Goal: Task Accomplishment & Management: Manage account settings

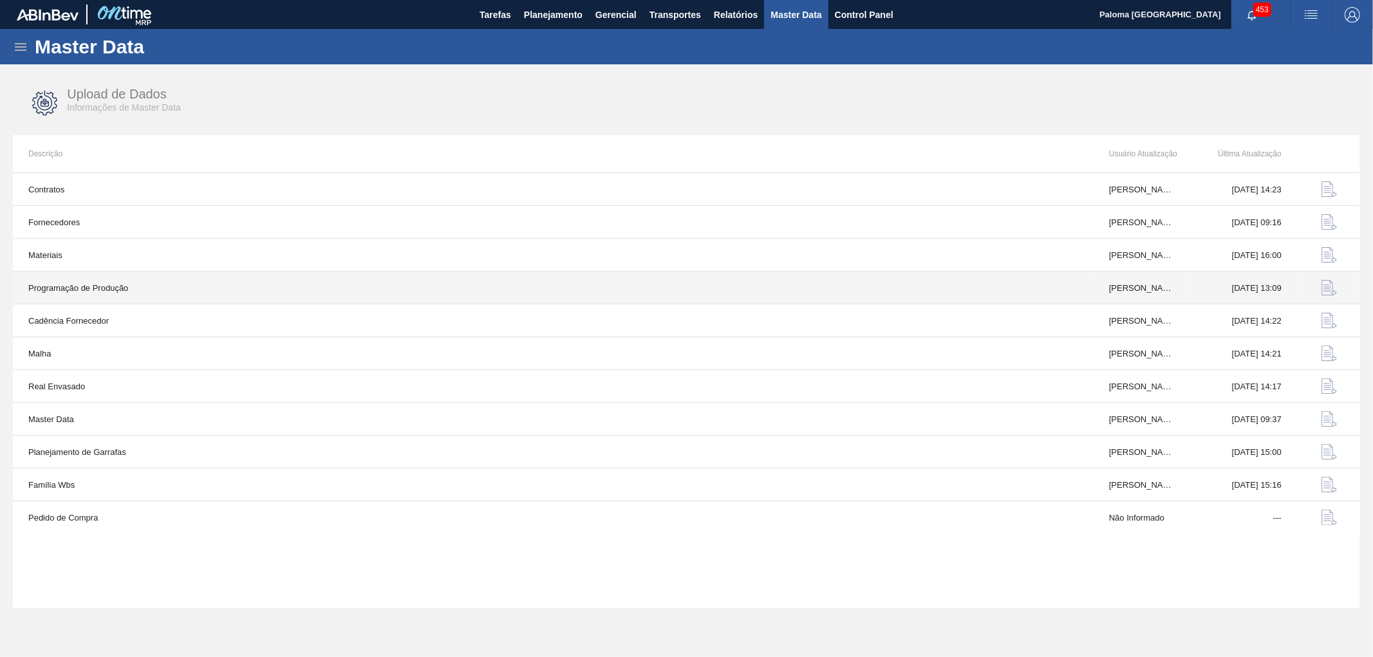
click at [1327, 290] on img "button" at bounding box center [1329, 287] width 15 height 15
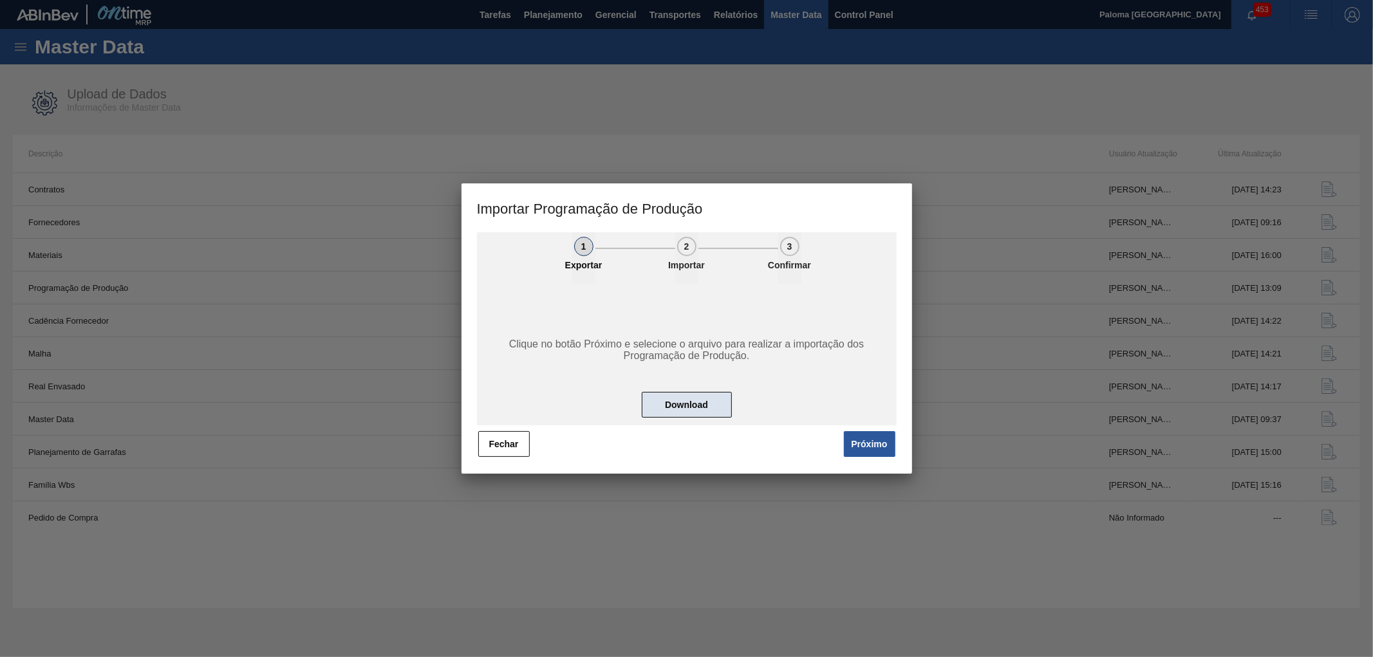
click at [713, 396] on button "Download" at bounding box center [687, 405] width 90 height 26
drag, startPoint x: 498, startPoint y: 434, endPoint x: 496, endPoint y: 404, distance: 29.6
click at [498, 433] on button "Fechar" at bounding box center [504, 444] width 52 height 26
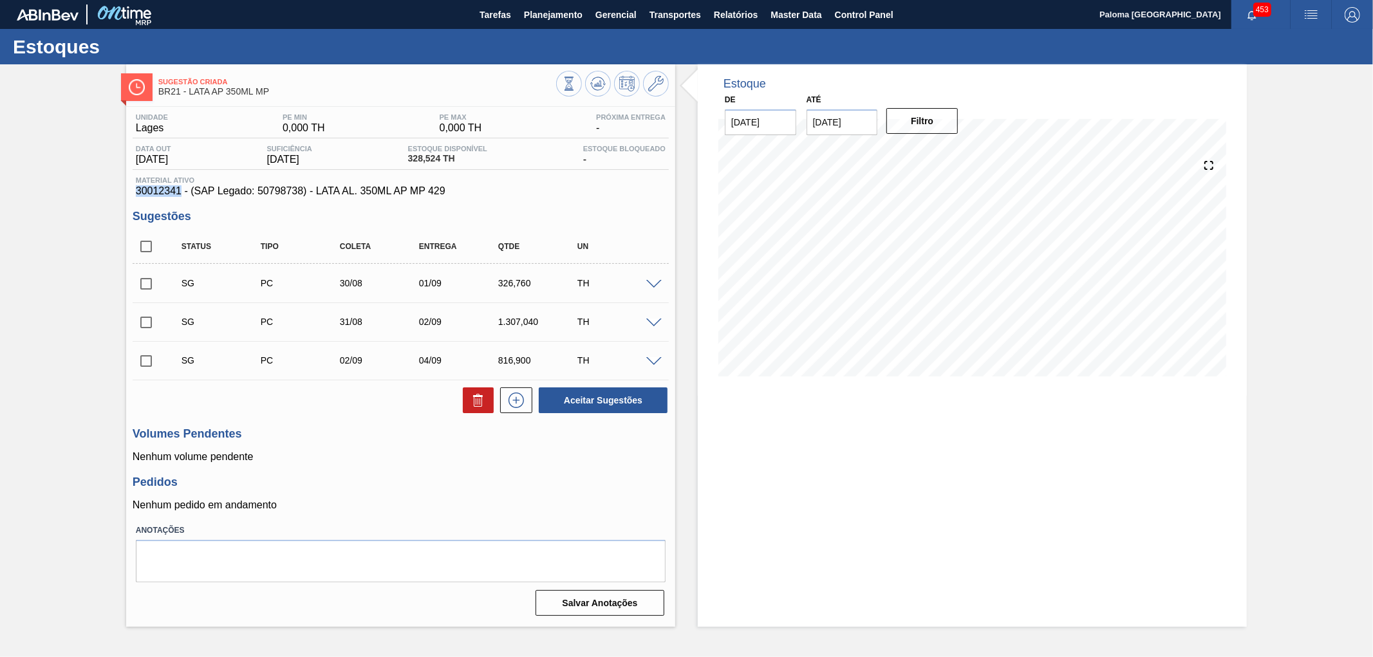
drag, startPoint x: 180, startPoint y: 194, endPoint x: 136, endPoint y: 192, distance: 44.5
click at [136, 192] on span "30012341 - (SAP Legado: 50798738) - LATA AL. 350ML AP MP 429" at bounding box center [401, 191] width 530 height 12
copy span "30012341"
click at [661, 90] on icon at bounding box center [655, 83] width 15 height 15
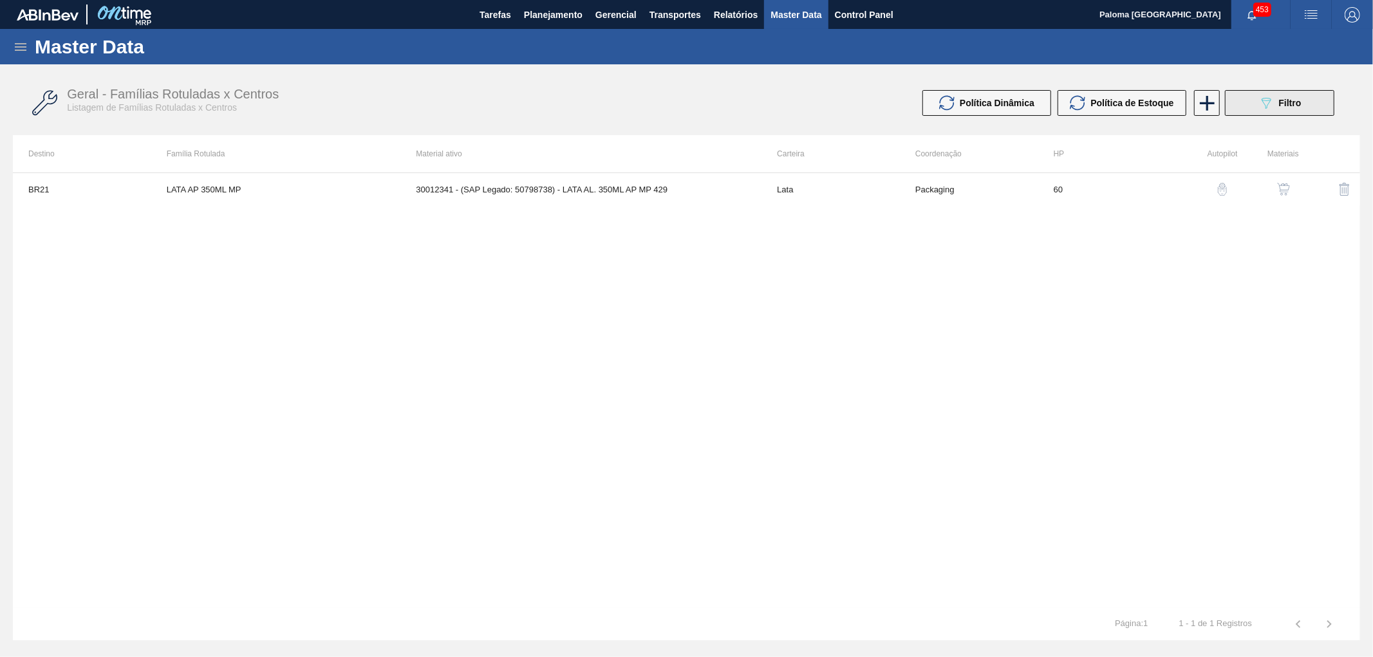
click at [1276, 106] on div "089F7B8B-B2A5-4AFE-B5C0-19BA573D28AC Filtro" at bounding box center [1280, 102] width 43 height 15
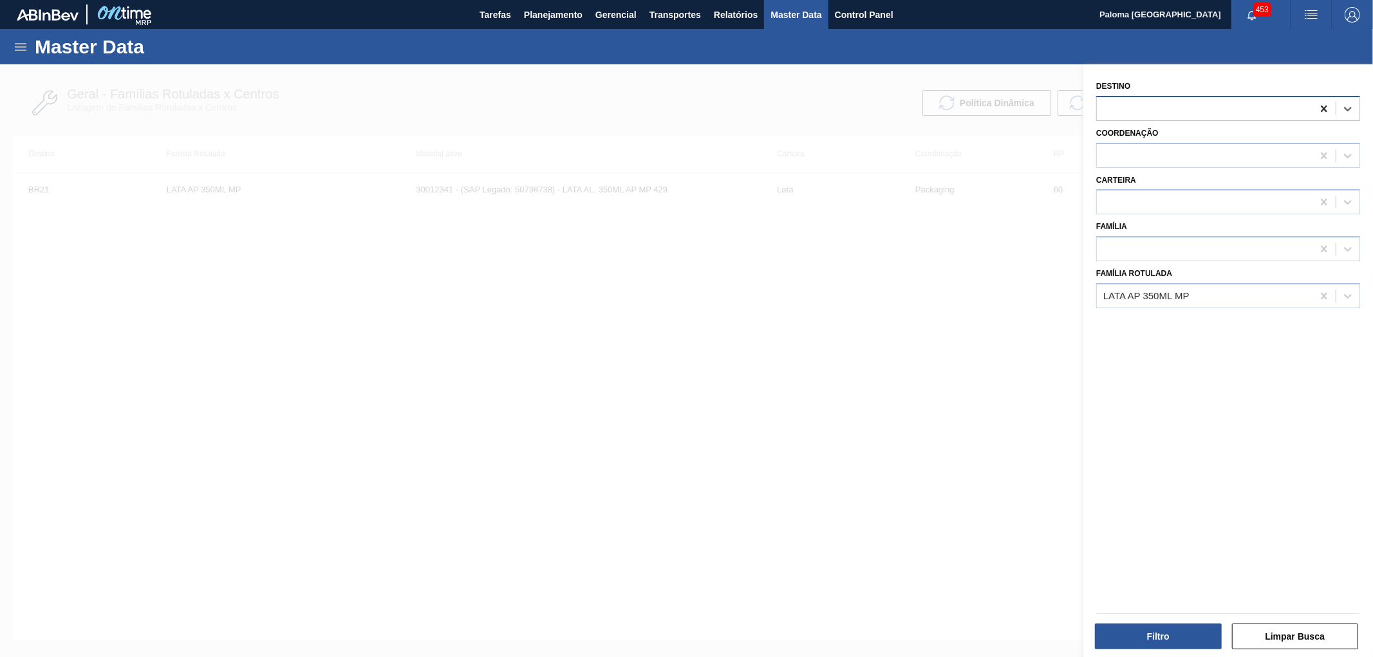
click at [1324, 105] on icon at bounding box center [1324, 108] width 13 height 13
click at [1163, 640] on button "Filtro" at bounding box center [1158, 637] width 127 height 26
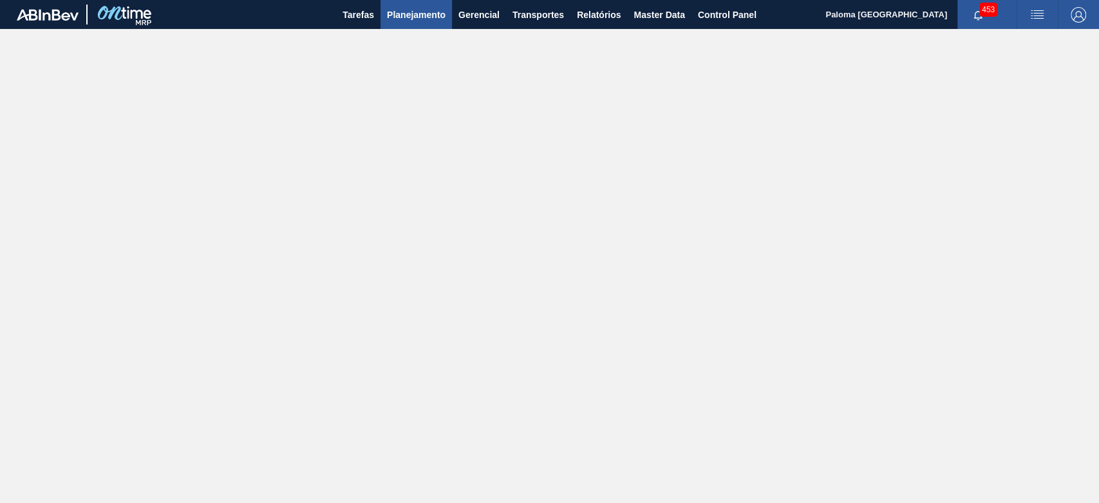
click at [399, 17] on span "Planejamento" at bounding box center [416, 14] width 59 height 15
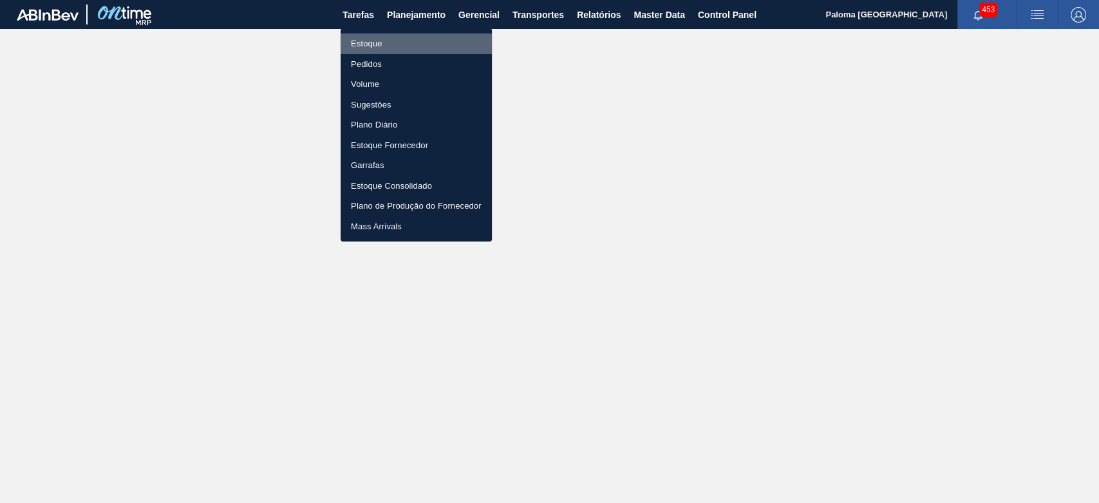
click at [373, 45] on li "Estoque" at bounding box center [416, 43] width 151 height 21
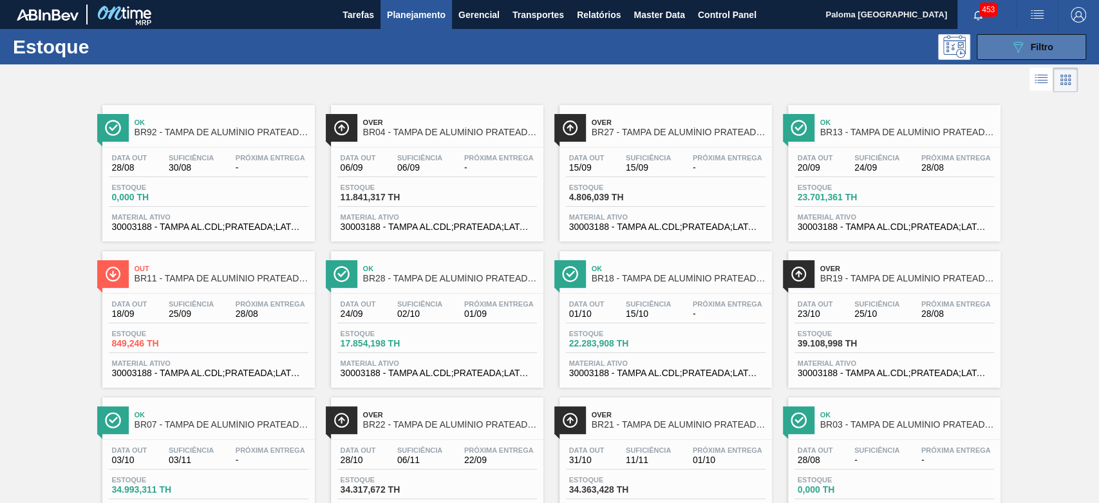
click at [1041, 52] on div "089F7B8B-B2A5-4AFE-B5C0-19BA573D28AC Filtro" at bounding box center [1031, 46] width 43 height 15
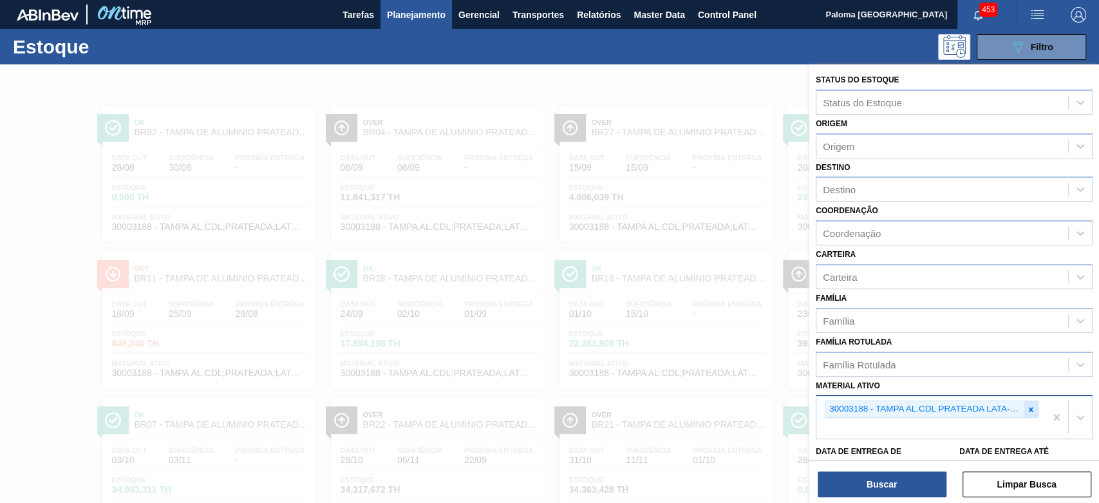
click at [1031, 414] on div at bounding box center [1031, 409] width 14 height 16
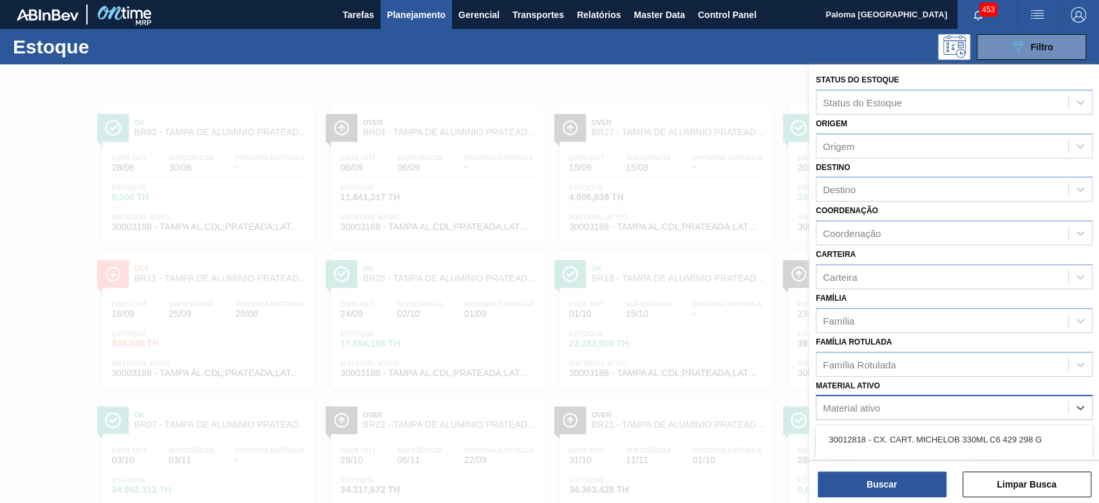
scroll to position [118, 0]
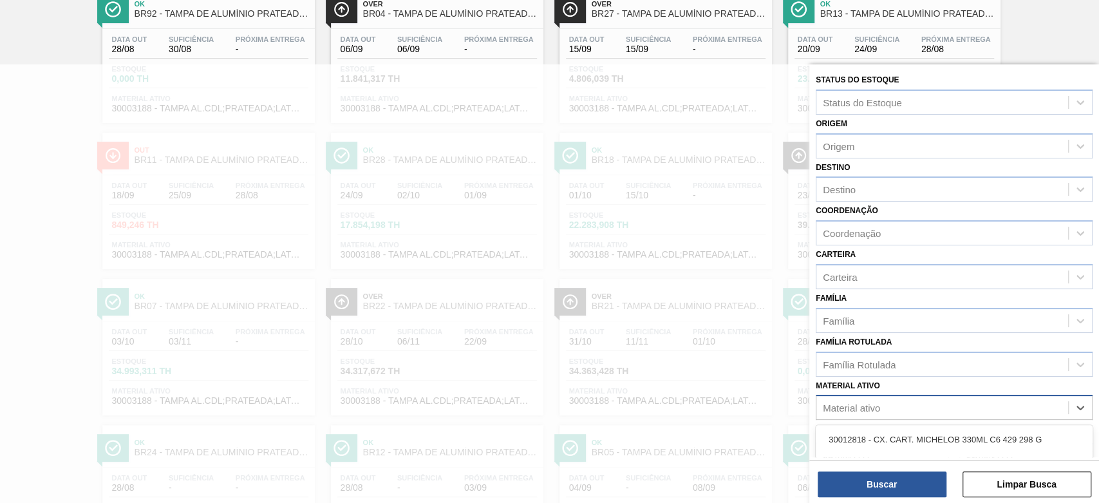
click at [862, 407] on div "Material ativo" at bounding box center [851, 407] width 57 height 11
paste ativo "30012341"
type ativo "30012341"
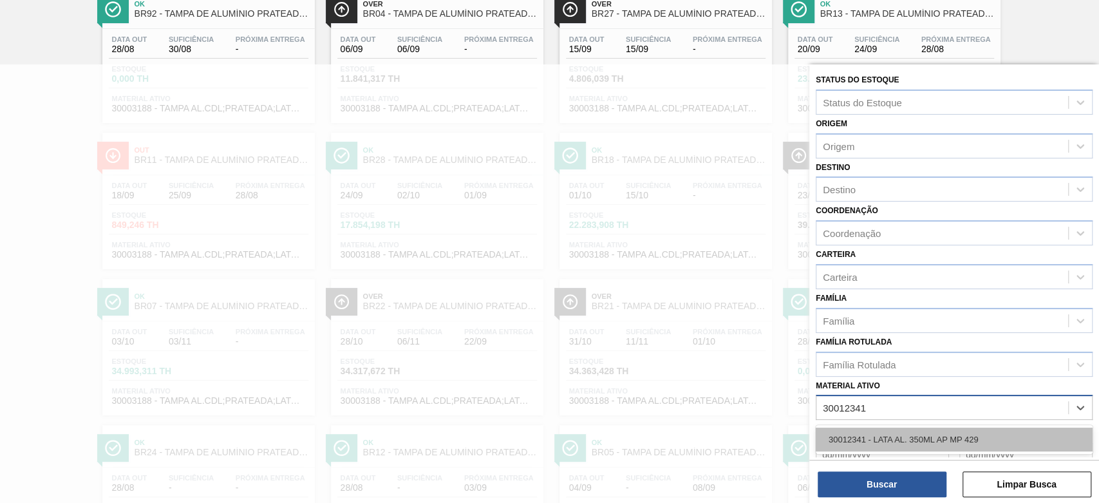
click at [885, 435] on div "30012341 - LATA AL. 350ML AP MP 429" at bounding box center [954, 440] width 277 height 24
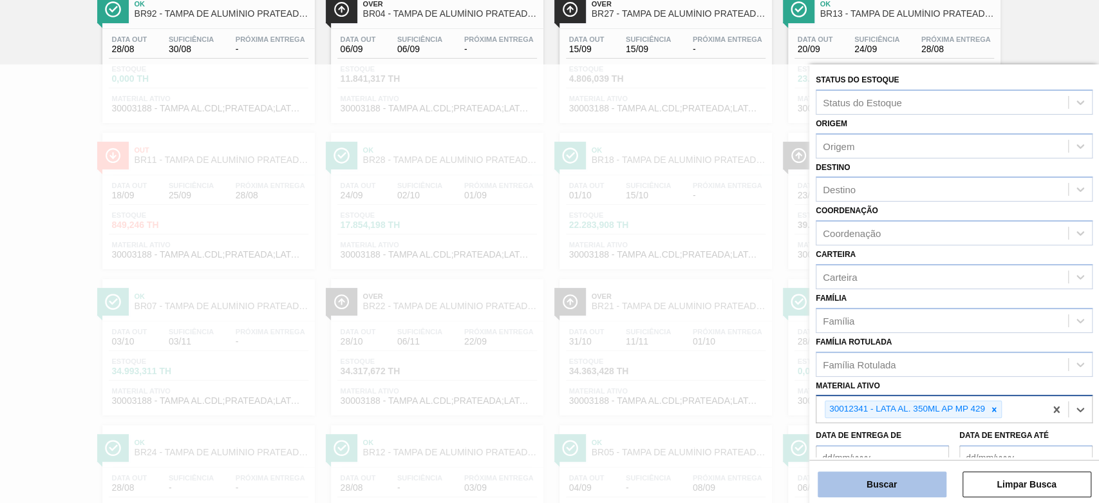
click at [892, 492] on button "Buscar" at bounding box center [882, 484] width 129 height 26
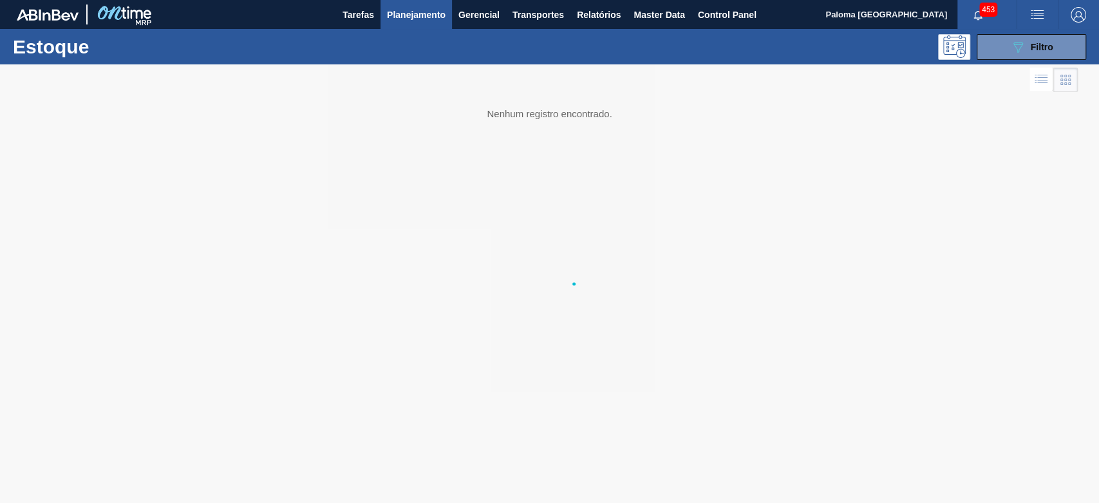
scroll to position [0, 0]
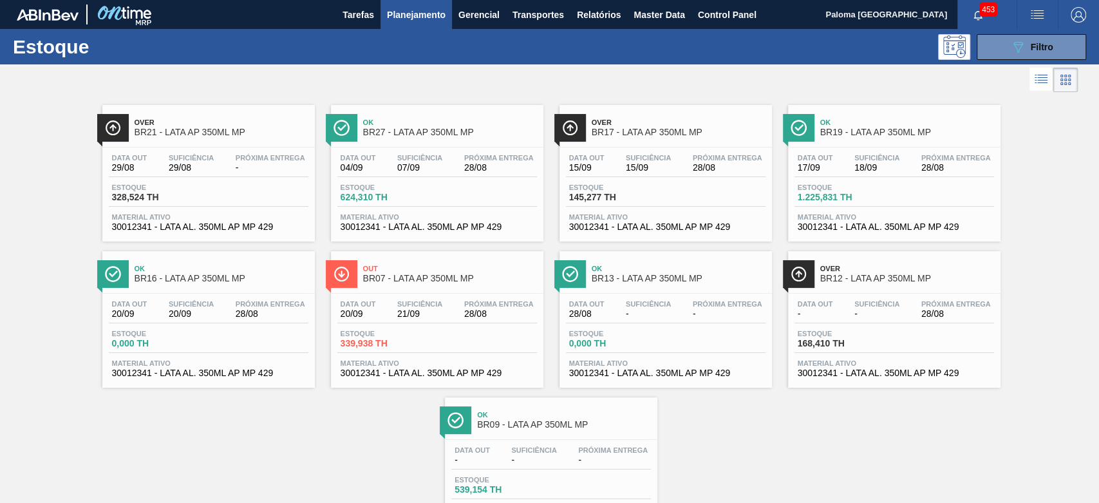
click at [232, 156] on div "Próxima Entrega -" at bounding box center [270, 163] width 76 height 19
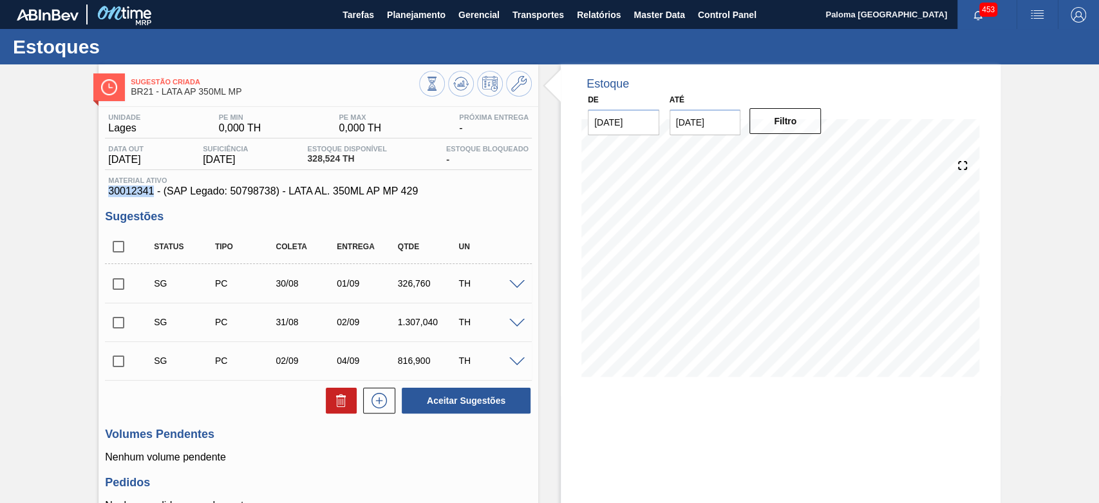
drag, startPoint x: 153, startPoint y: 195, endPoint x: 108, endPoint y: 189, distance: 44.8
click at [108, 189] on span "30012341 - (SAP Legado: 50798738) - LATA AL. 350ML AP MP 429" at bounding box center [318, 191] width 420 height 12
copy span "30012341"
drag, startPoint x: 143, startPoint y: 203, endPoint x: 149, endPoint y: 203, distance: 6.5
click at [143, 203] on div "Unidade Lages PE MIN 0,000 TH PE MAX 0,000 TH Próxima Entrega - Data out 29/08/…" at bounding box center [319, 364] width 440 height 514
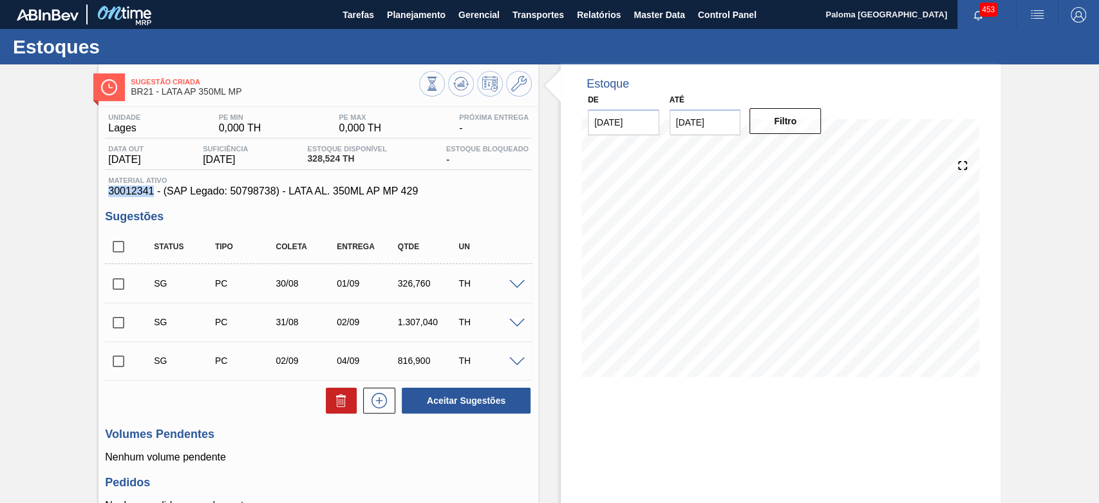
drag, startPoint x: 155, startPoint y: 193, endPoint x: 106, endPoint y: 194, distance: 49.0
click at [106, 194] on div "Material ativo 30012341 - (SAP Legado: 50798738) - LATA AL. 350ML AP MP 429" at bounding box center [318, 186] width 427 height 21
copy span "30012341"
click at [454, 86] on icon at bounding box center [460, 83] width 15 height 15
click at [464, 88] on icon at bounding box center [460, 83] width 15 height 15
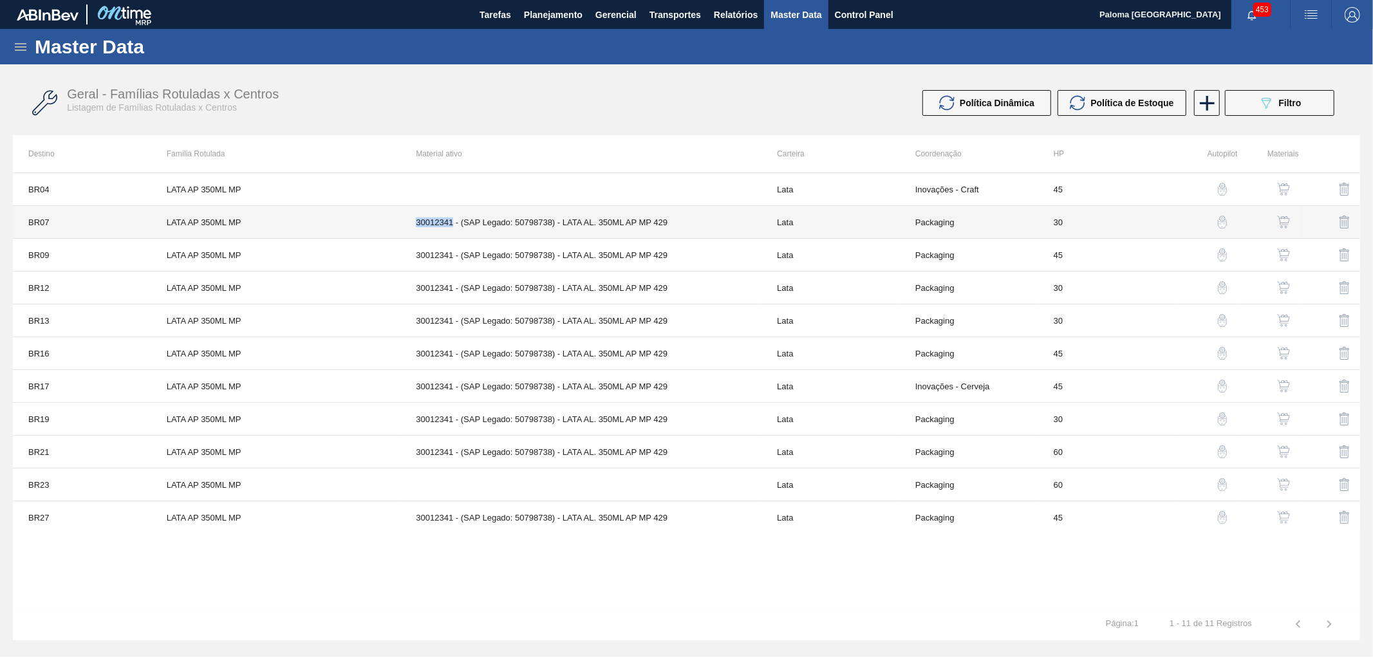
drag, startPoint x: 424, startPoint y: 226, endPoint x: 453, endPoint y: 227, distance: 29.0
click at [453, 227] on td "30012341 - (SAP Legado: 50798738) - LATA AL. 350ML AP MP 429" at bounding box center [580, 222] width 361 height 33
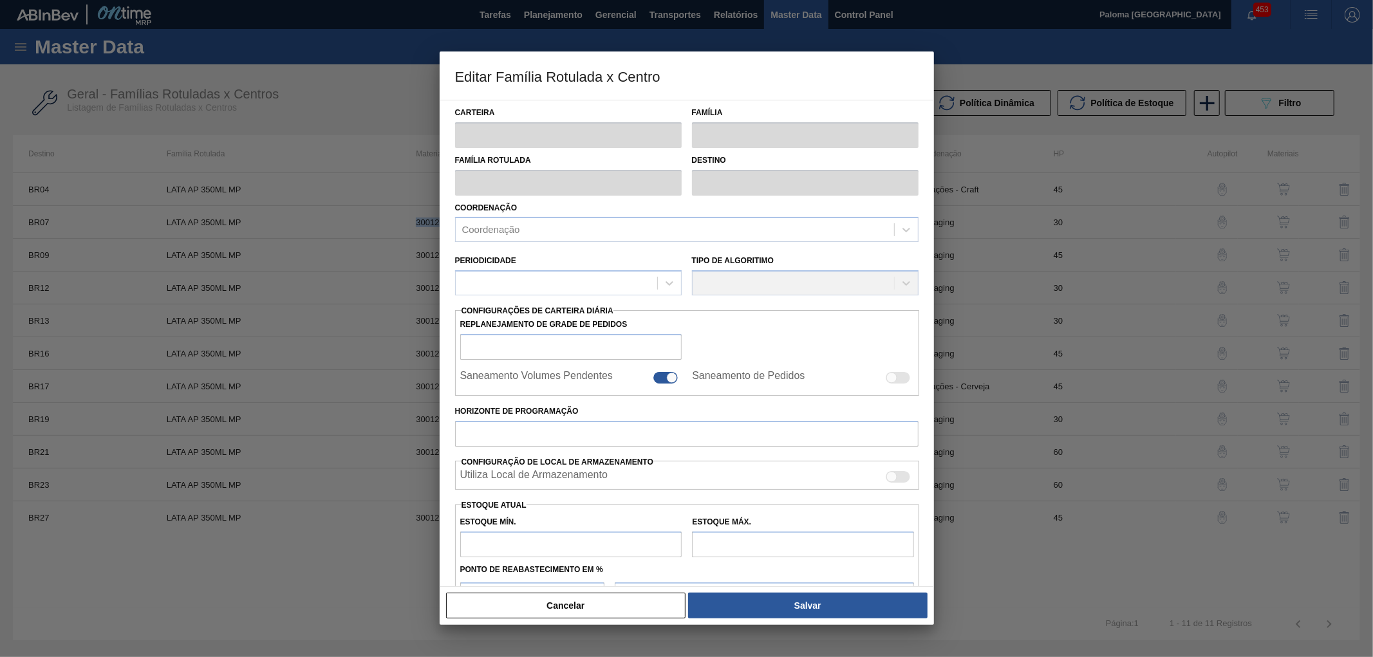
copy td "30012341"
type input "Lata"
type input "LATA AP 350ML MP"
type input "BR07 - Macacu"
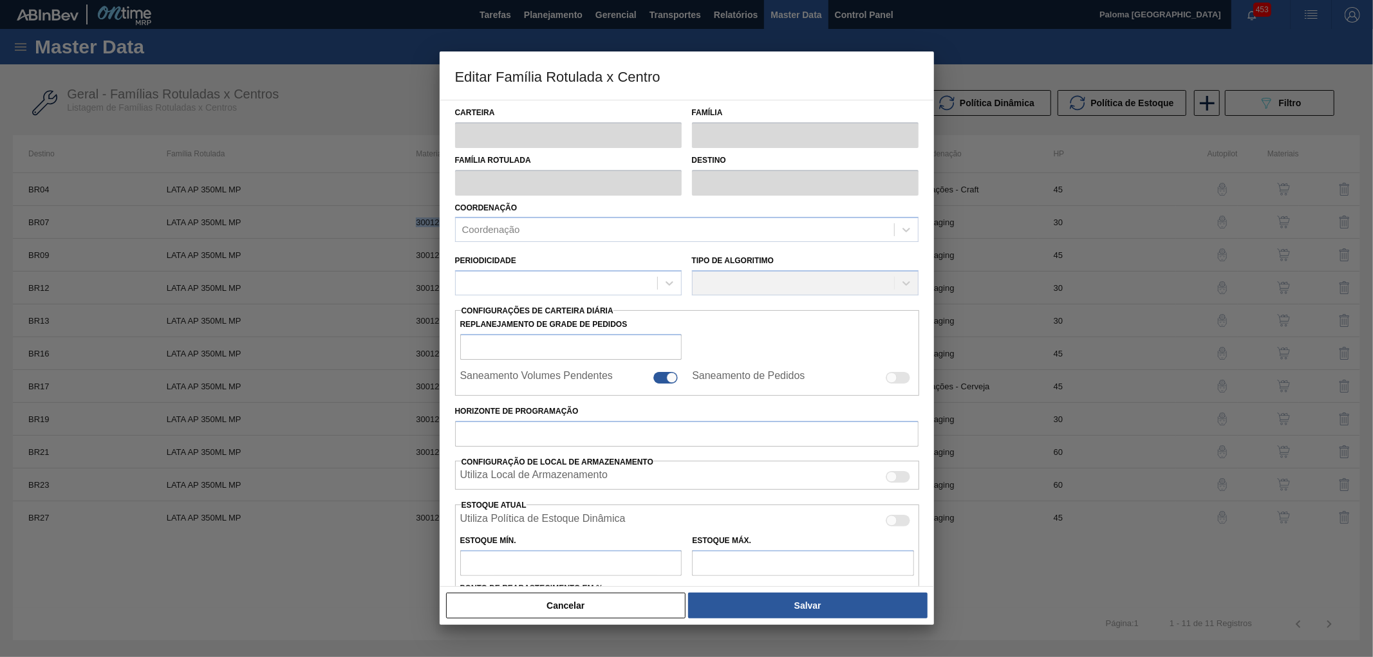
type input "0"
checkbox input "true"
type input "30"
type input "641,6"
type input "2.053,122"
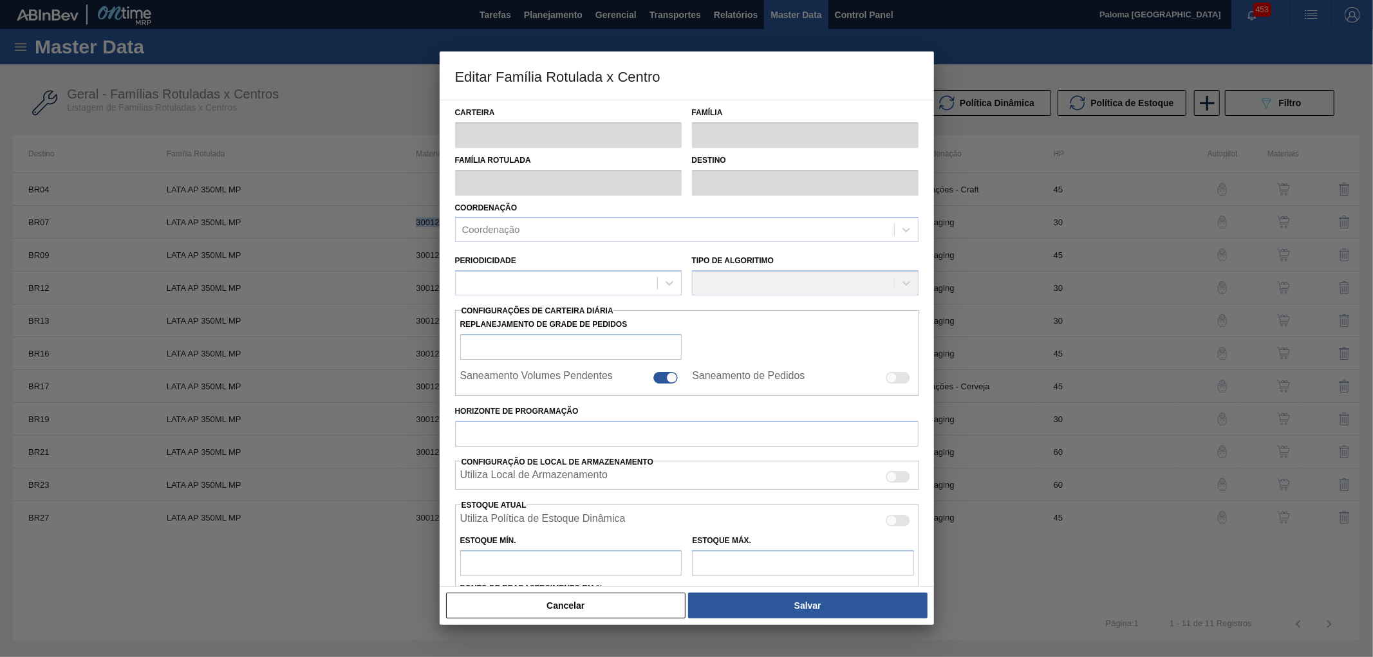
type input "41"
type input "1.220,324"
checkbox input "true"
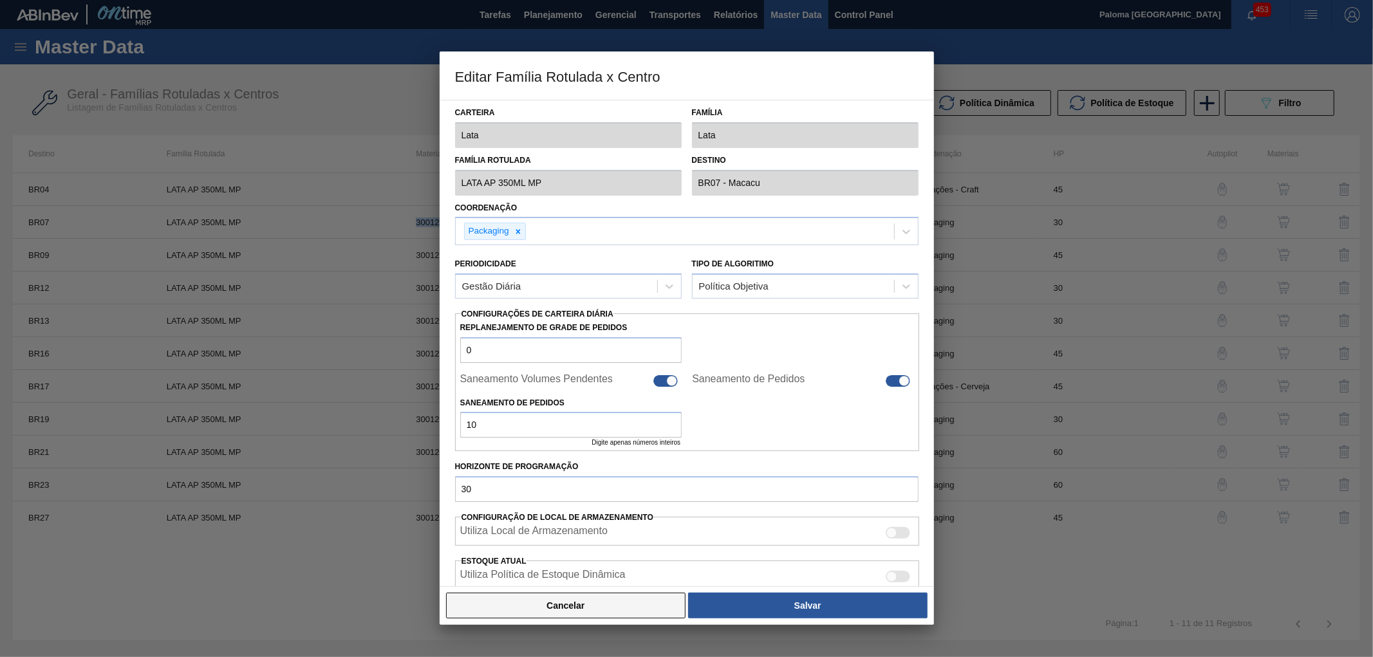
click at [596, 604] on button "Cancelar" at bounding box center [566, 606] width 240 height 26
